Goal: Book appointment/travel/reservation

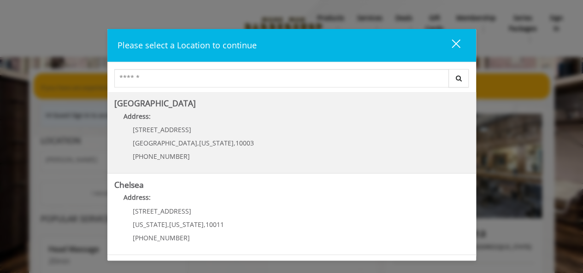
click at [182, 133] on div "60 E 8th St Manhattan , New York , 10003 (212) 598-1840" at bounding box center [186, 146] width 144 height 40
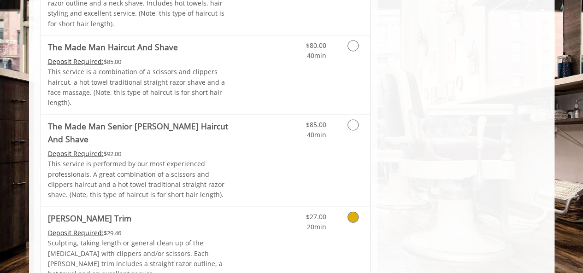
scroll to position [921, 0]
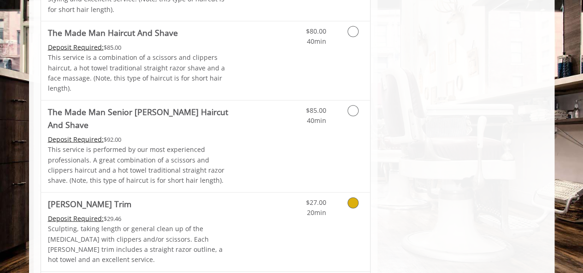
click at [351, 198] on icon "Grooming services" at bounding box center [352, 203] width 11 height 11
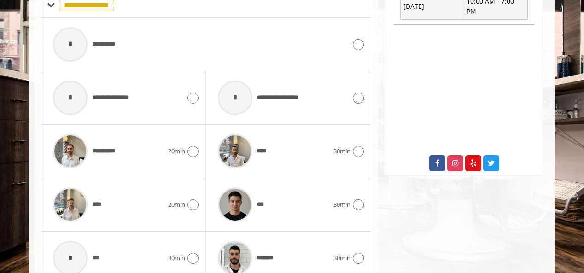
scroll to position [421, 0]
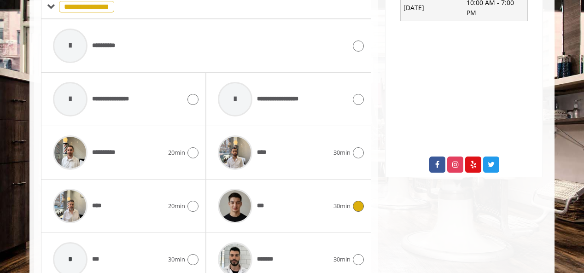
click at [361, 201] on icon at bounding box center [358, 206] width 11 height 11
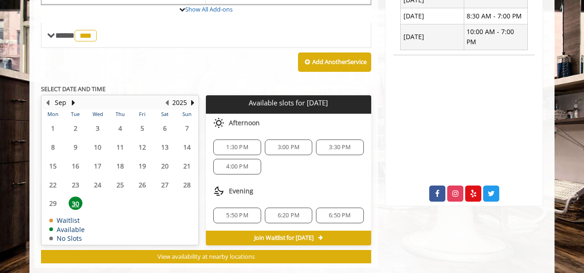
scroll to position [392, 0]
click at [286, 144] on span "3:00 PM" at bounding box center [289, 147] width 22 height 7
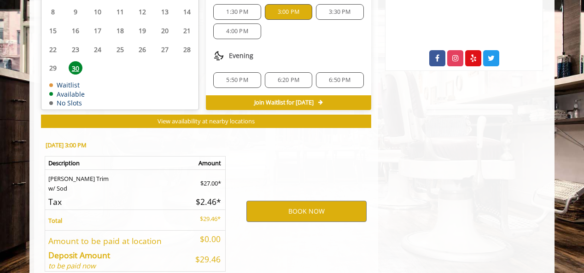
scroll to position [562, 0]
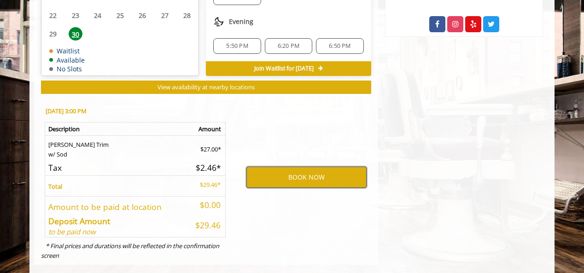
click at [302, 167] on button "BOOK NOW" at bounding box center [306, 177] width 120 height 21
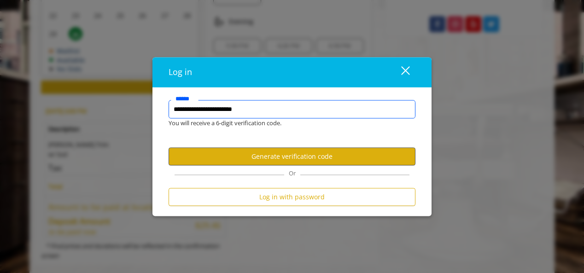
type input "**********"
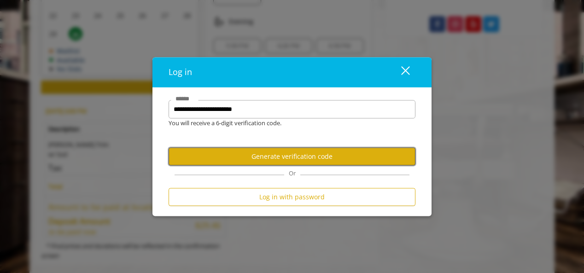
click at [286, 152] on button "Generate verification code" at bounding box center [292, 157] width 247 height 18
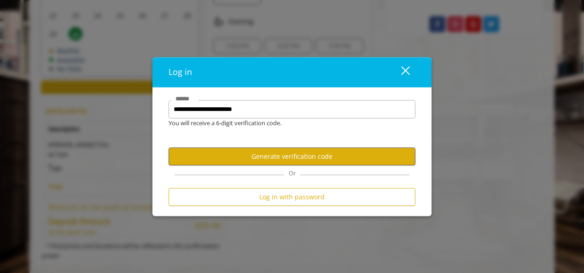
scroll to position [0, 0]
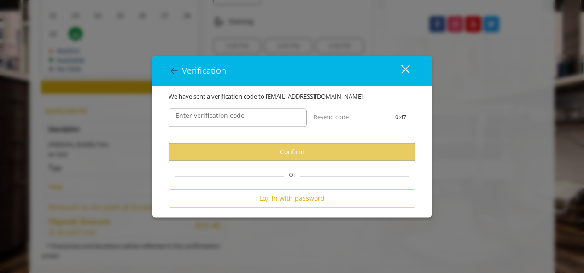
click at [229, 121] on label "Enter verification code" at bounding box center [210, 116] width 78 height 10
click at [229, 121] on input "Enter verification code" at bounding box center [238, 118] width 138 height 18
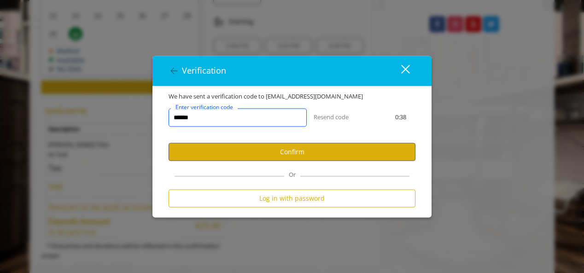
type input "******"
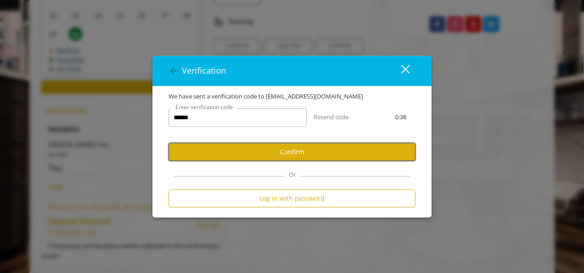
click at [290, 151] on button "Confirm" at bounding box center [292, 152] width 247 height 18
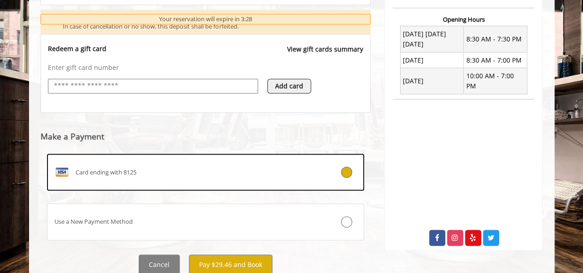
scroll to position [335, 0]
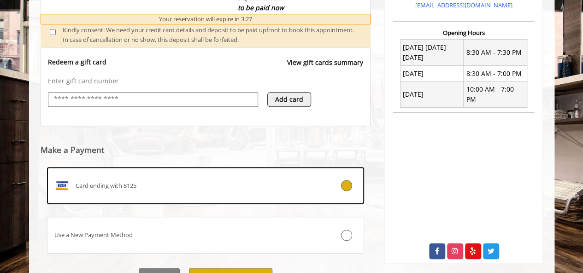
click at [286, 99] on button "Add card" at bounding box center [289, 99] width 44 height 15
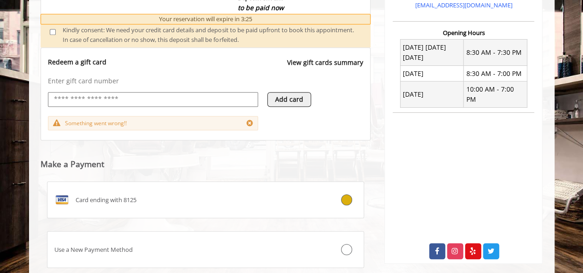
click at [92, 94] on input "text" at bounding box center [153, 99] width 200 height 11
type input "**********"
click at [118, 99] on input "**********" at bounding box center [150, 99] width 195 height 11
click at [249, 121] on icon at bounding box center [249, 122] width 6 height 7
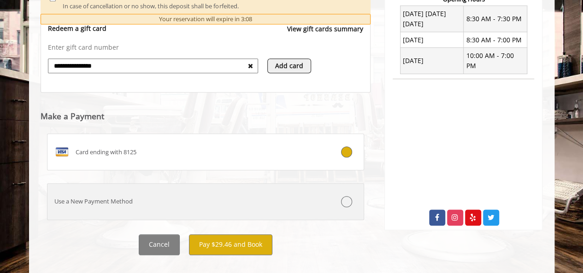
scroll to position [381, 0]
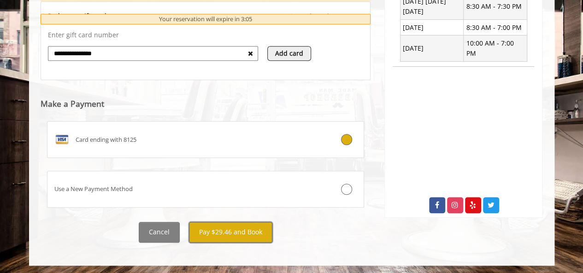
click at [243, 231] on button "Pay $29.46 and Book" at bounding box center [230, 232] width 83 height 21
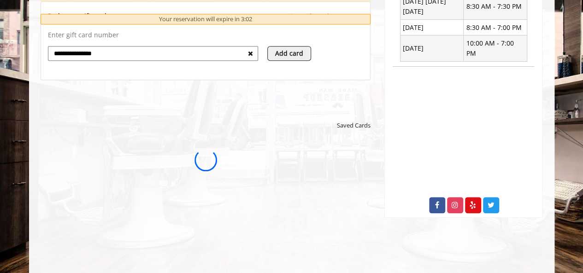
scroll to position [0, 0]
